Goal: Task Accomplishment & Management: Manage account settings

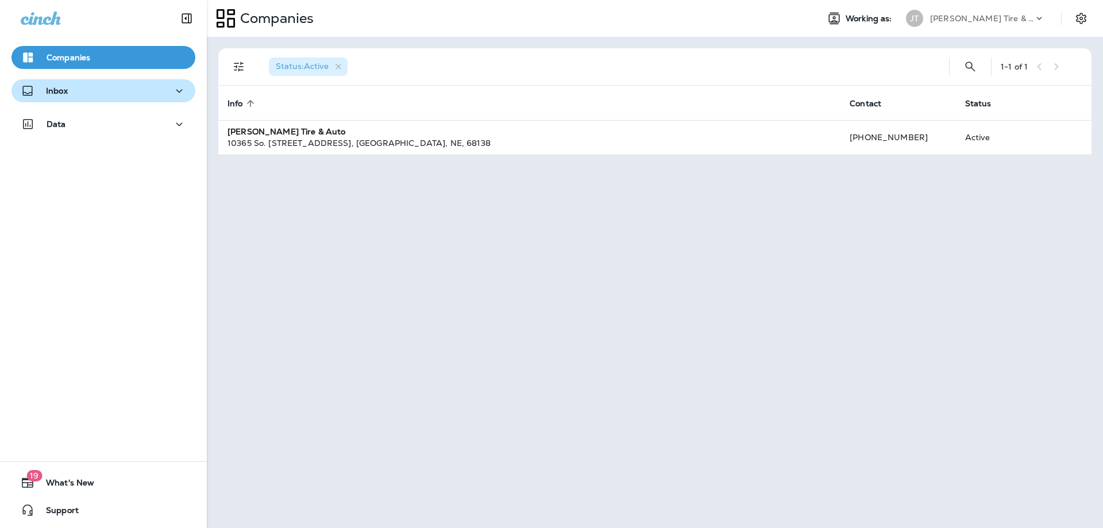
click at [92, 84] on div "Inbox" at bounding box center [103, 91] width 165 height 14
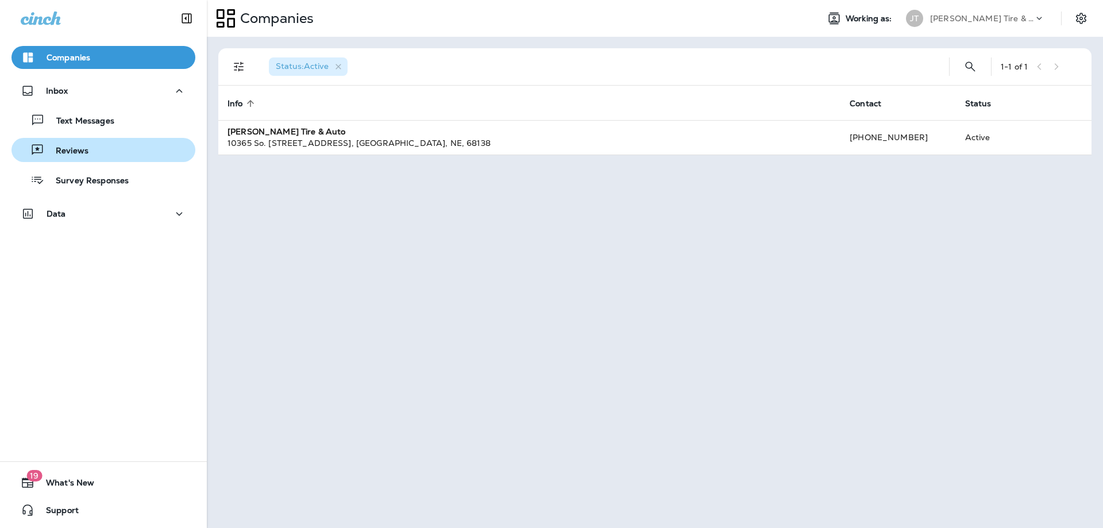
click at [122, 157] on div "Reviews" at bounding box center [103, 149] width 175 height 17
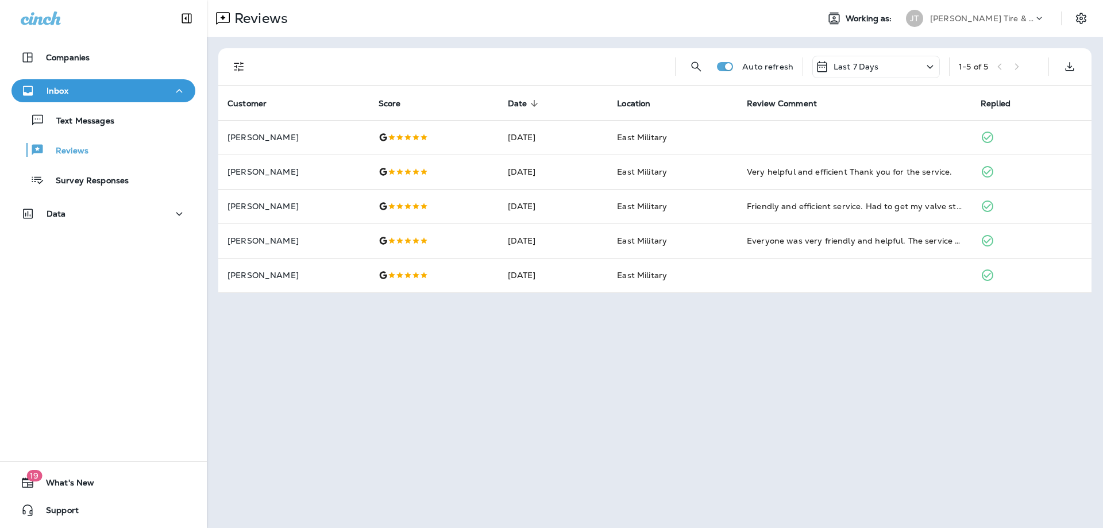
click at [860, 67] on p "Last 7 Days" at bounding box center [855, 66] width 45 height 9
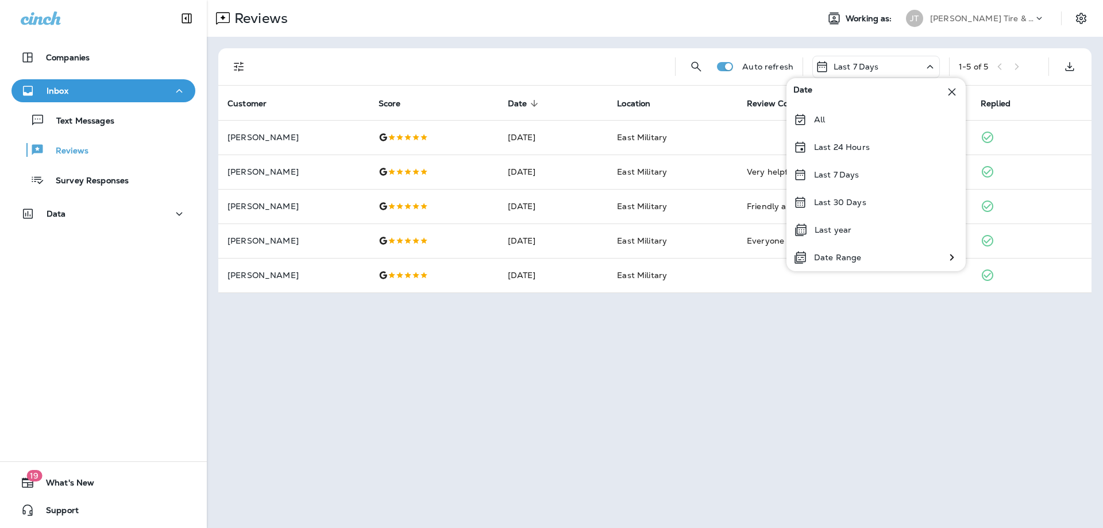
click at [860, 67] on p "Last 7 Days" at bounding box center [855, 66] width 45 height 9
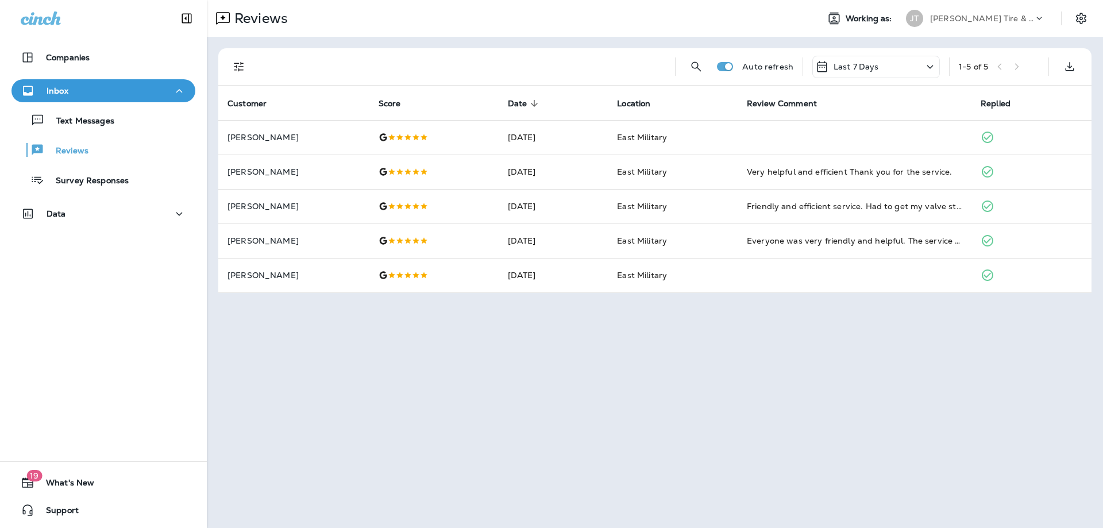
click at [849, 87] on th "Review Comment" at bounding box center [854, 103] width 234 height 34
click at [856, 73] on div "Last 7 Days" at bounding box center [847, 67] width 64 height 14
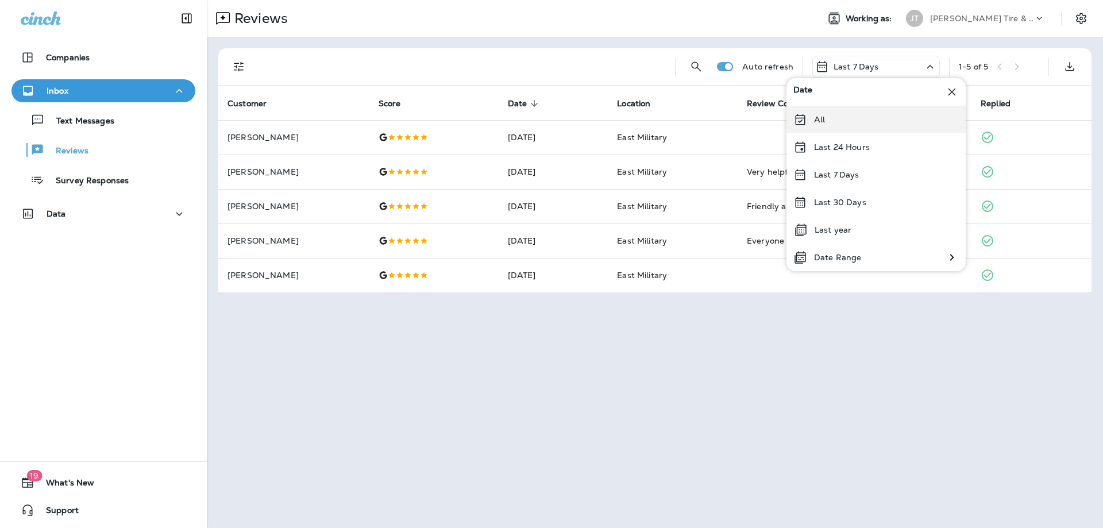
click at [818, 122] on p "All" at bounding box center [819, 119] width 11 height 9
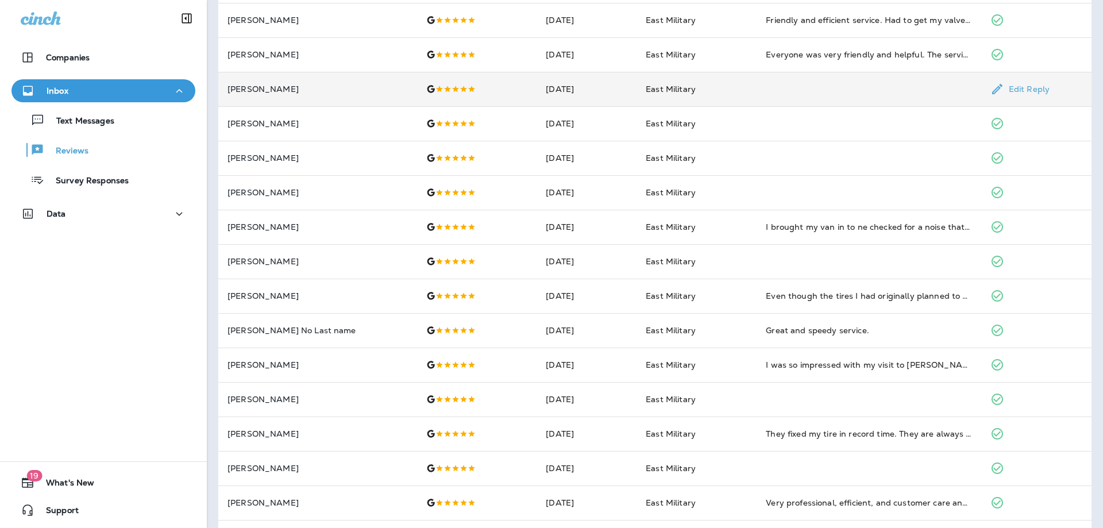
scroll to position [293, 0]
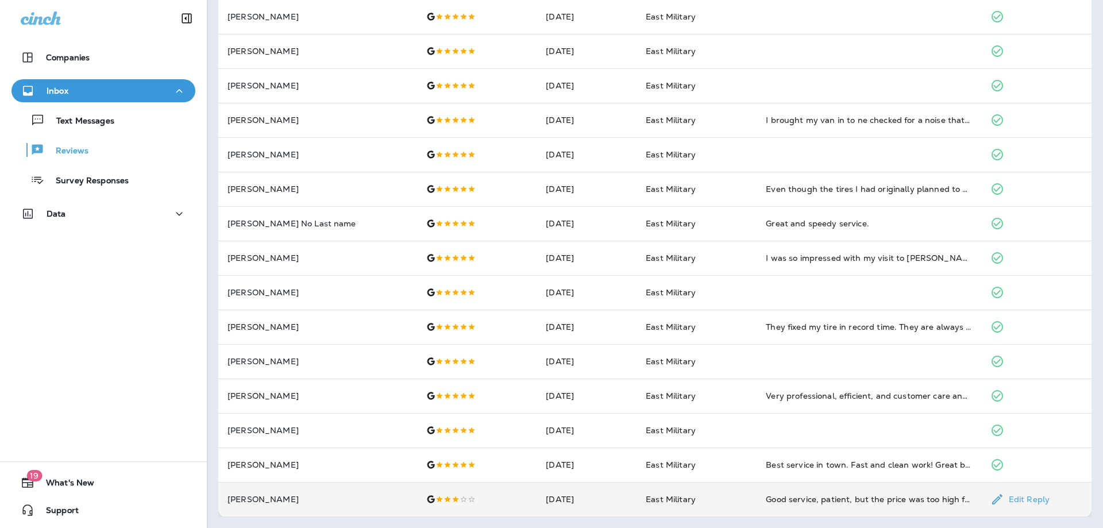
click at [870, 490] on td "Good service, patient, but the price was too high for me. $300.00 to install th…" at bounding box center [868, 499] width 224 height 34
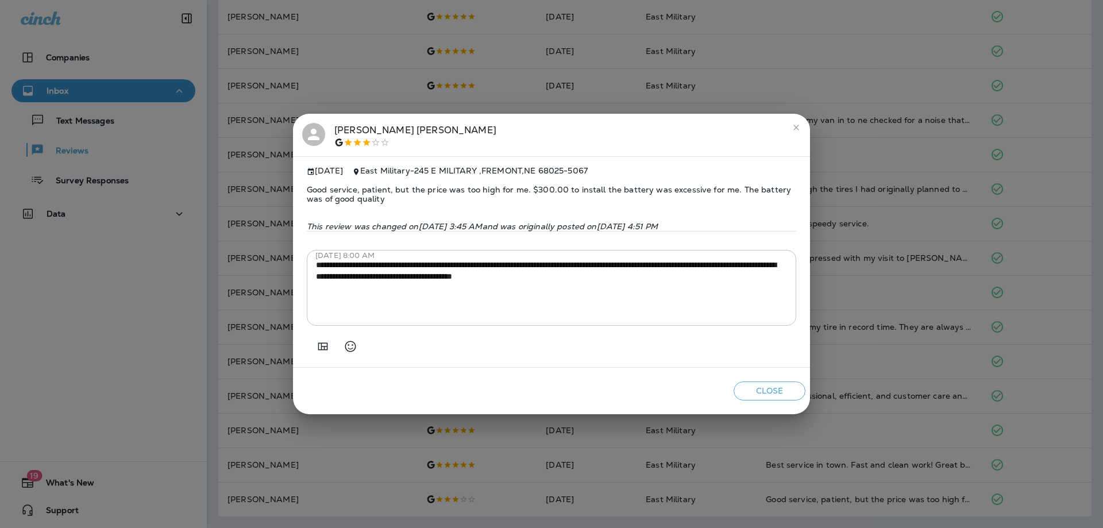
click at [796, 134] on button "close" at bounding box center [796, 127] width 18 height 18
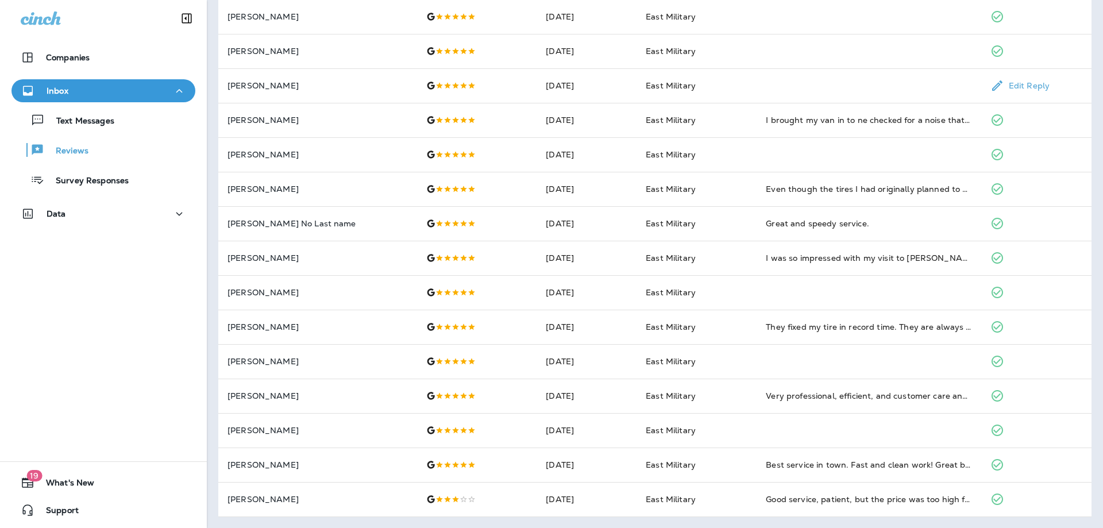
scroll to position [0, 0]
